Goal: Entertainment & Leisure: Consume media (video, audio)

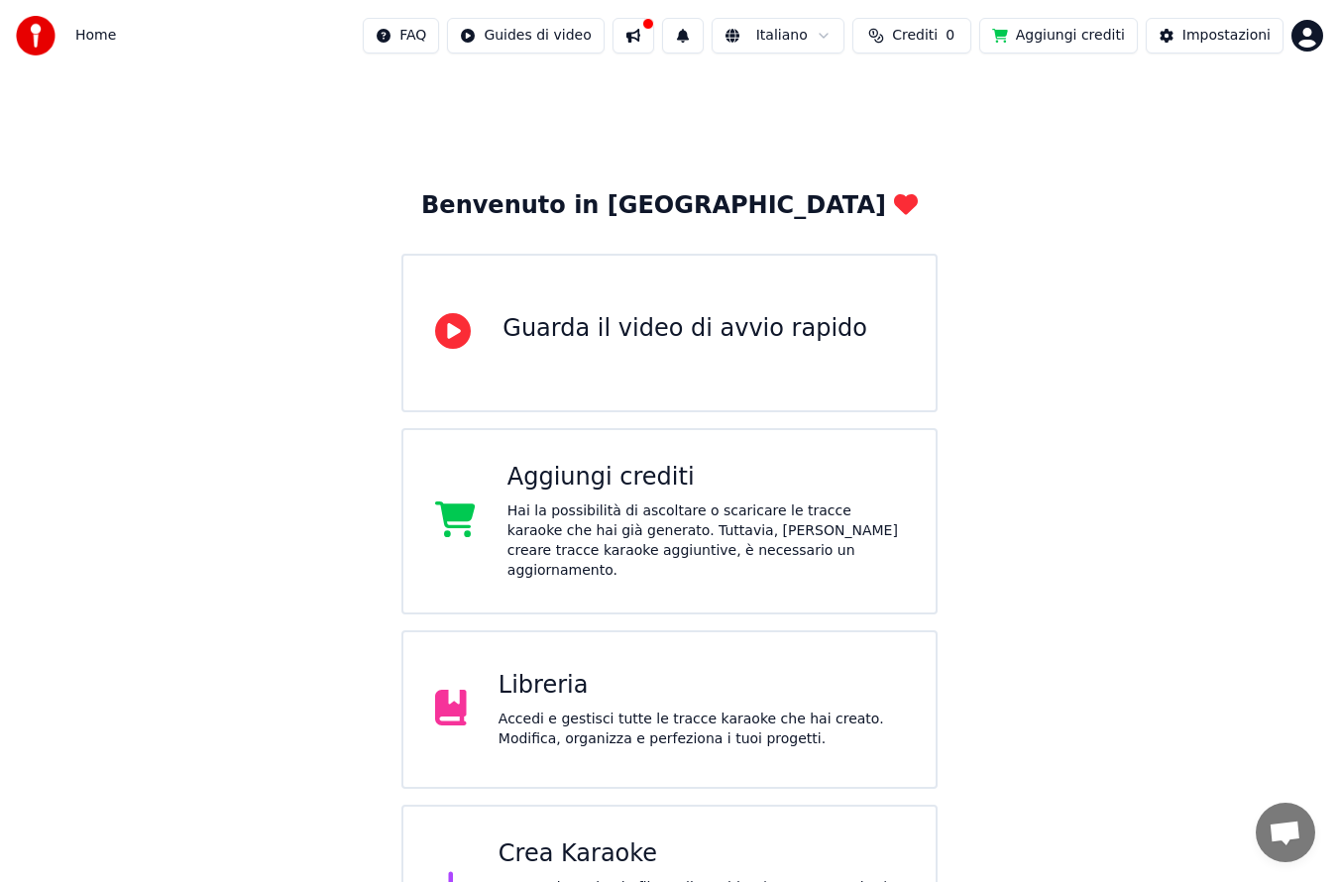
click at [737, 710] on div "Accedi e gestisci tutte le tracce karaoke che hai creato. Modifica, organizza e…" at bounding box center [701, 730] width 405 height 40
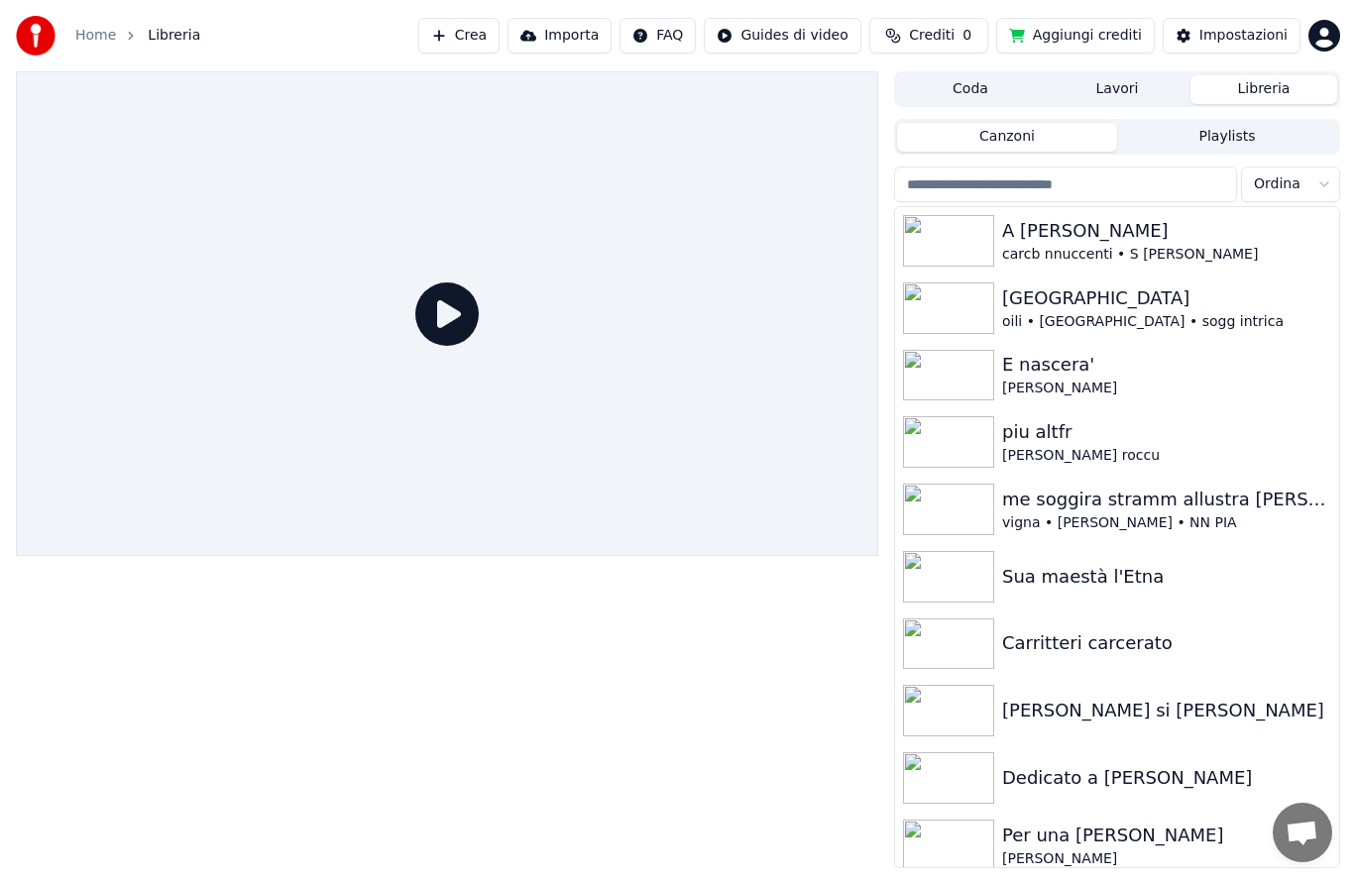
click at [966, 311] on img at bounding box center [948, 309] width 91 height 52
click at [957, 314] on img at bounding box center [948, 309] width 91 height 52
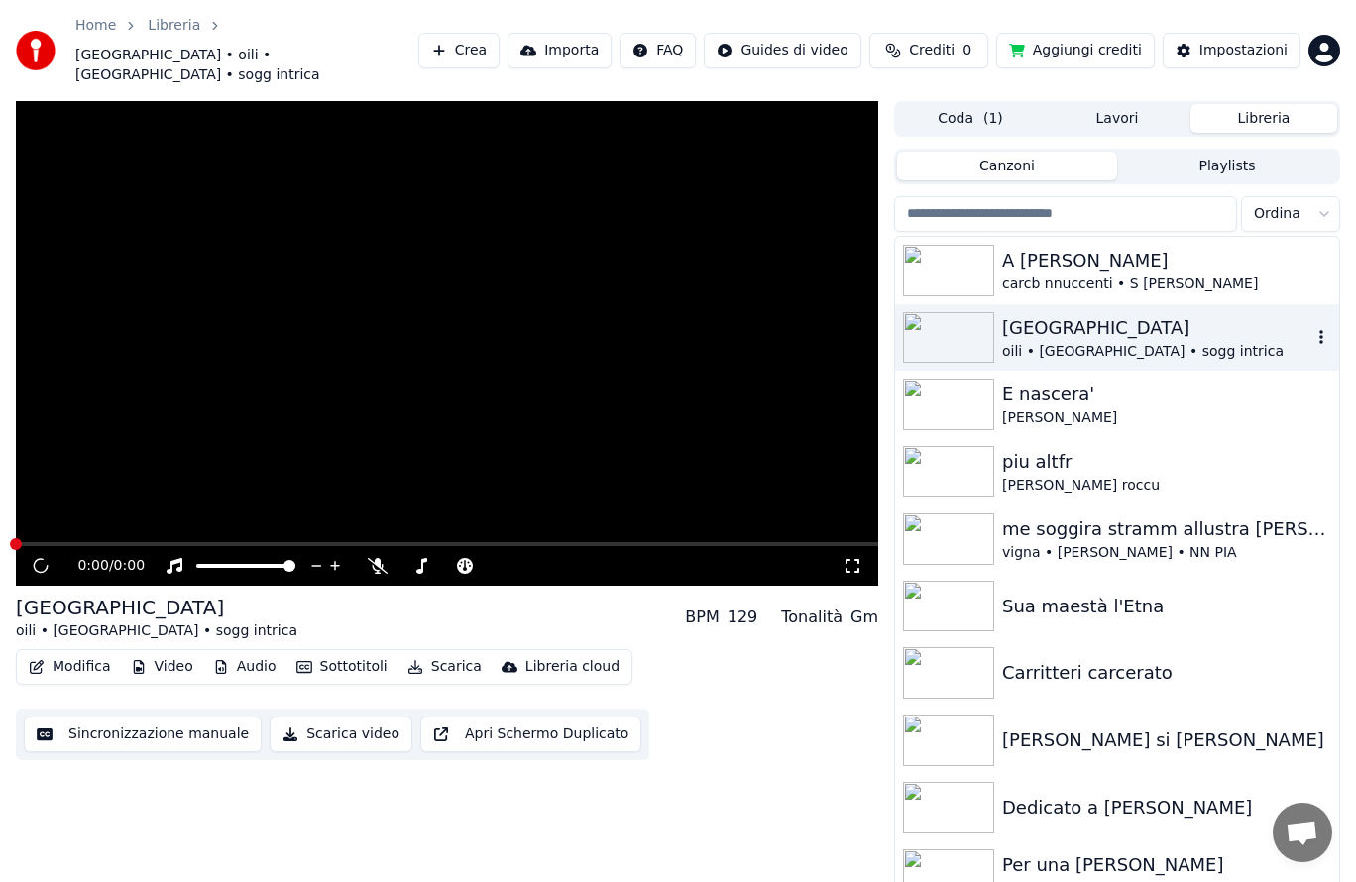
click at [954, 312] on img at bounding box center [948, 338] width 91 height 52
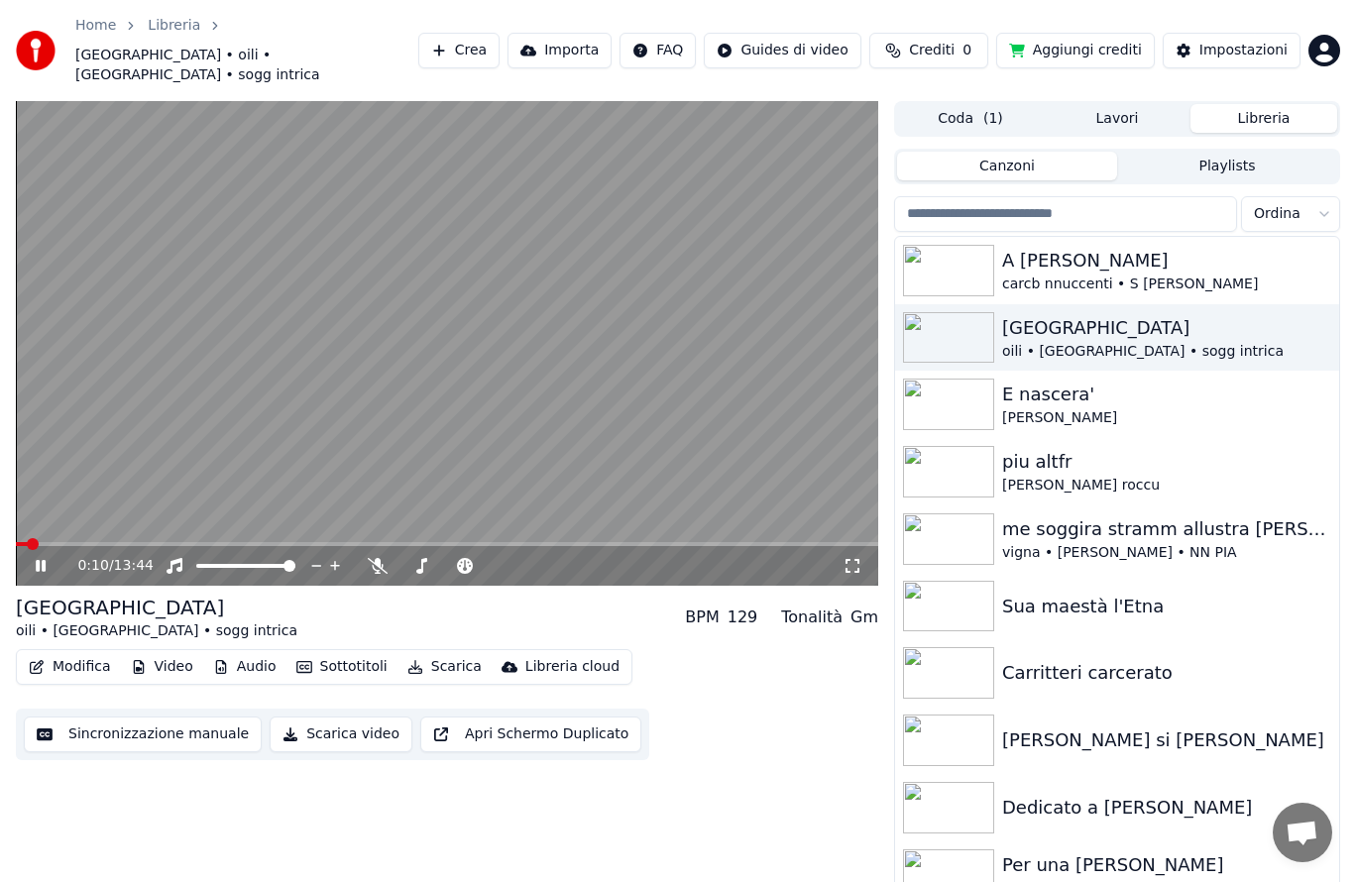
click at [227, 398] on video at bounding box center [447, 343] width 862 height 485
click at [32, 558] on icon at bounding box center [55, 566] width 46 height 16
click at [419, 558] on icon at bounding box center [421, 566] width 20 height 16
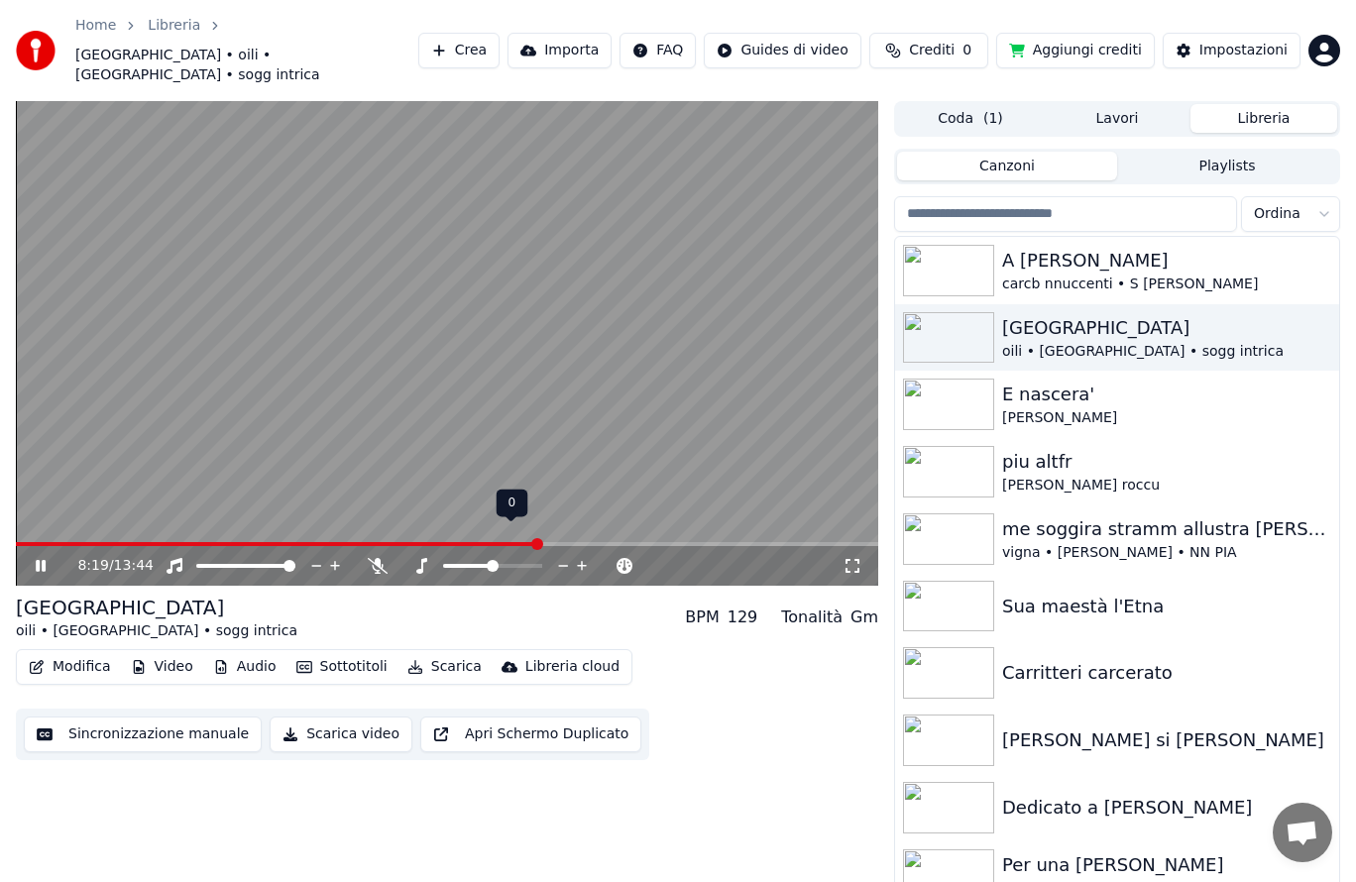
click at [531, 538] on span at bounding box center [537, 544] width 12 height 12
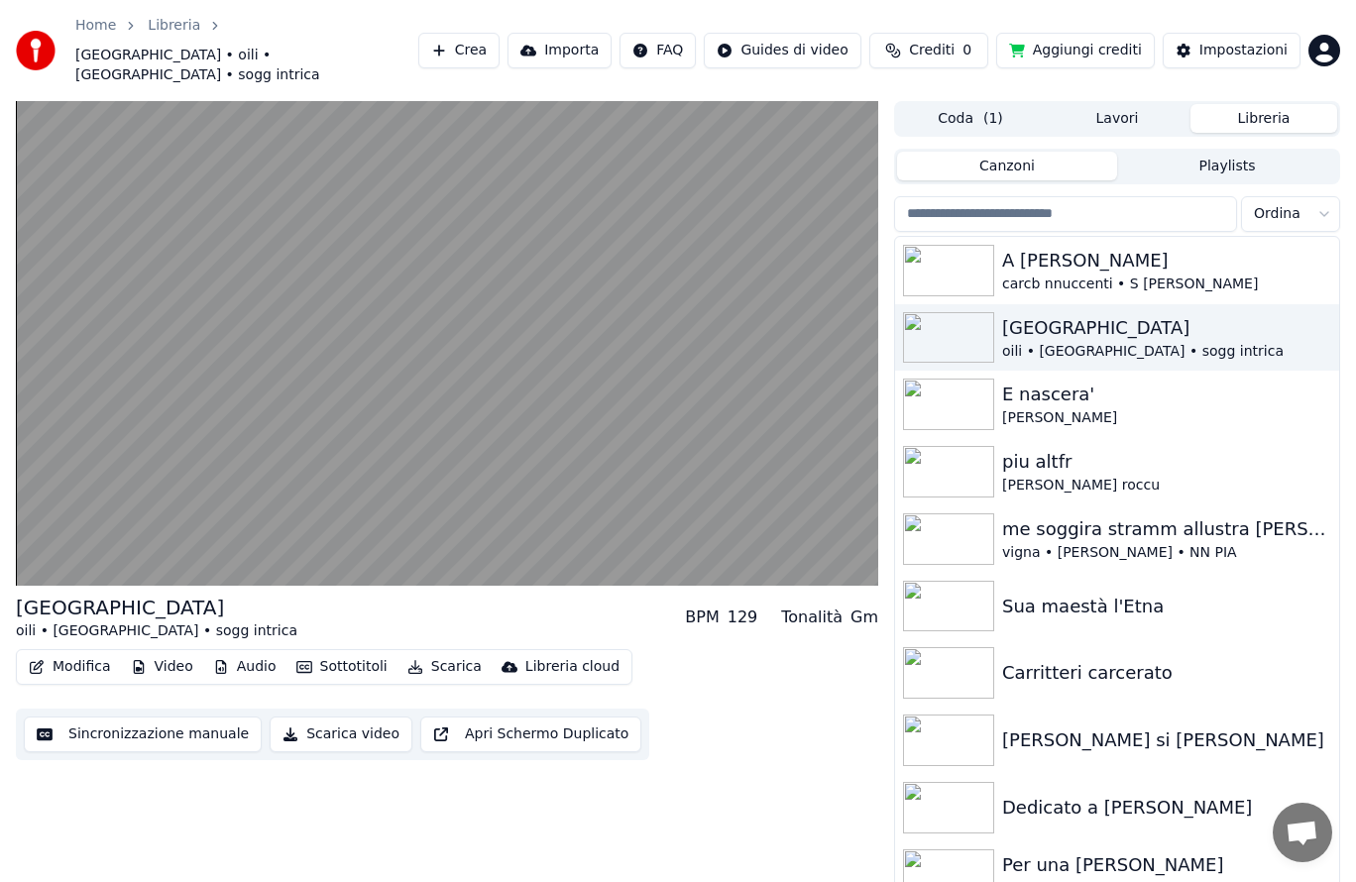
click at [446, 487] on video at bounding box center [447, 343] width 862 height 485
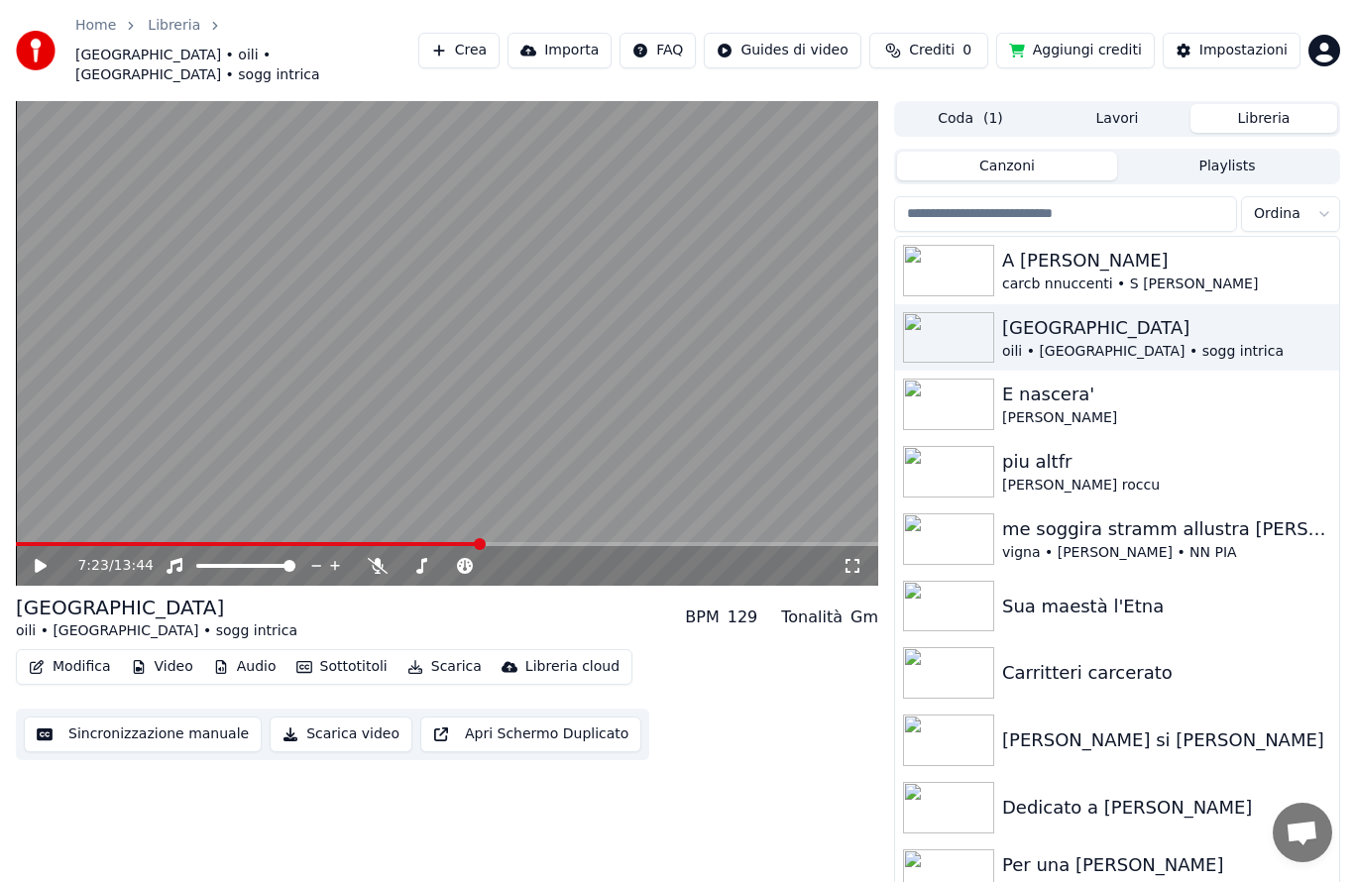
click at [436, 546] on div "7:23 / 13:44" at bounding box center [447, 566] width 862 height 40
click at [430, 511] on video at bounding box center [447, 343] width 862 height 485
click at [474, 538] on span at bounding box center [480, 544] width 12 height 12
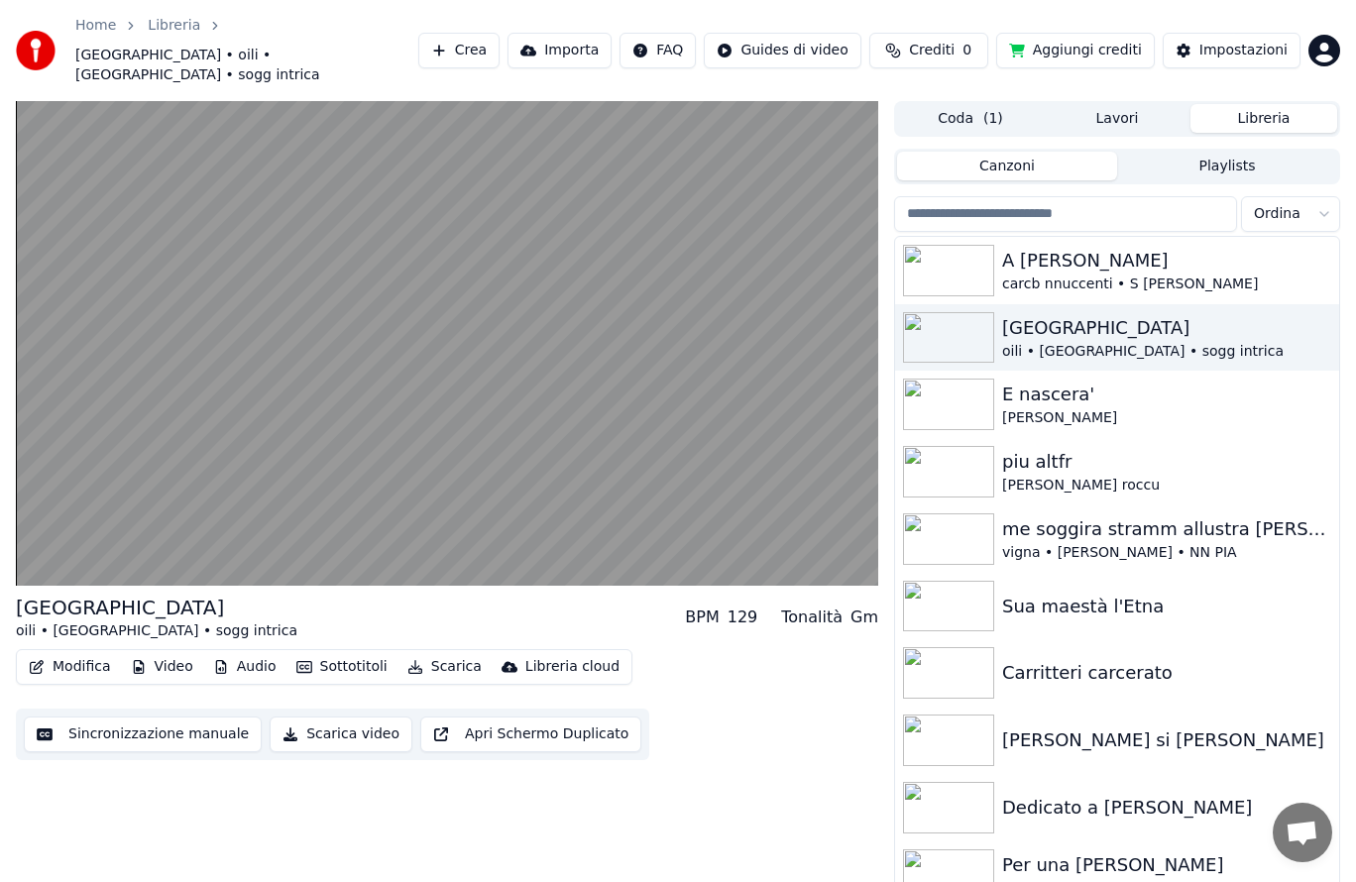
click at [643, 283] on video at bounding box center [447, 343] width 862 height 485
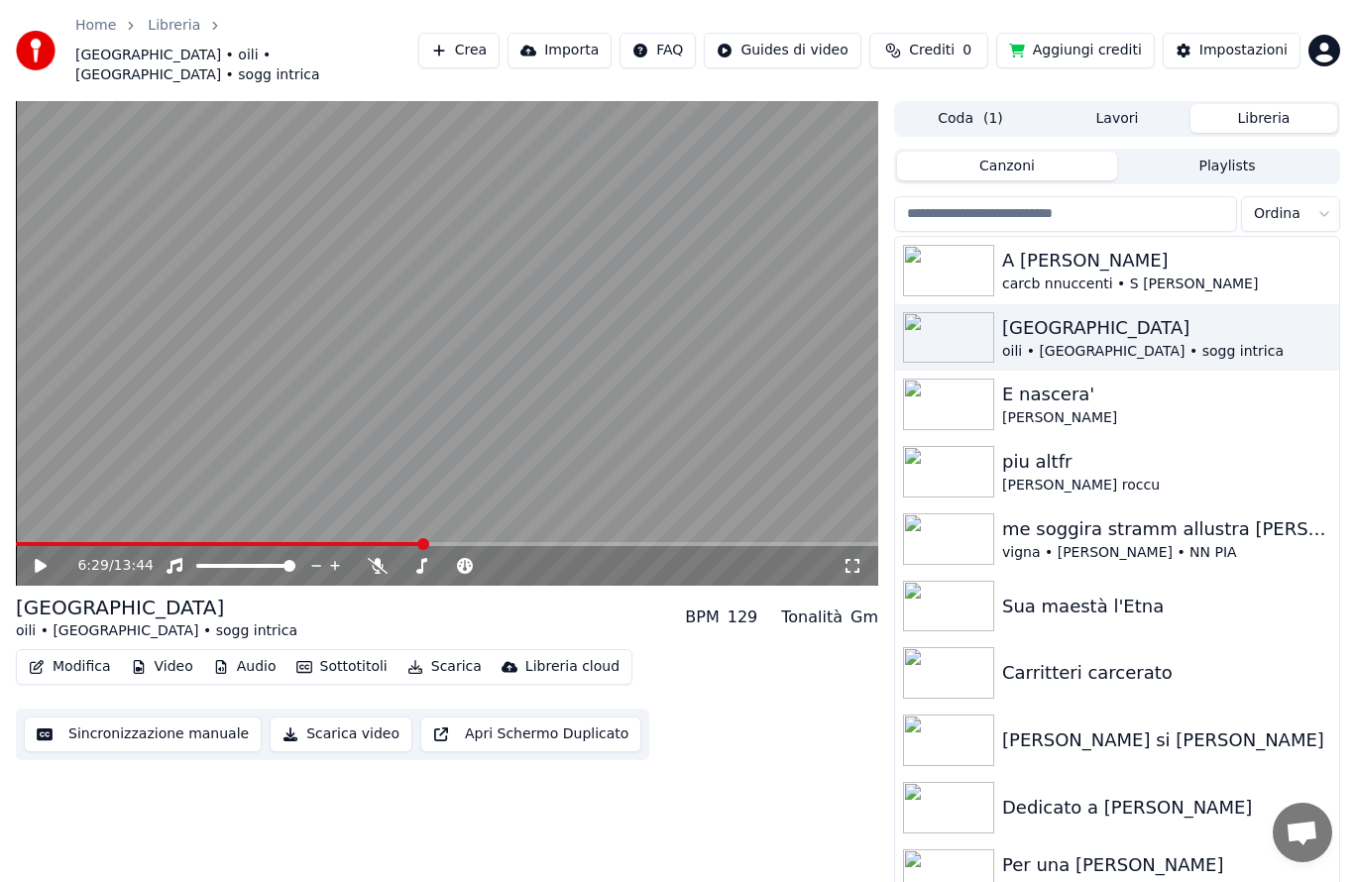
click at [429, 538] on span at bounding box center [423, 544] width 12 height 12
click at [29, 556] on div "7:36 / 13:44" at bounding box center [447, 566] width 847 height 20
click at [33, 556] on div "7:36 / 13:44" at bounding box center [447, 566] width 847 height 20
click at [48, 558] on icon at bounding box center [55, 566] width 46 height 16
